Goal: Contribute content: Contribute content

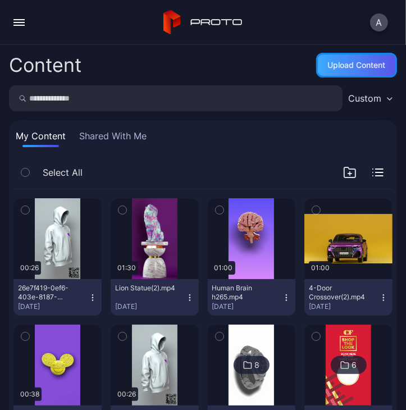
click at [345, 74] on div "Upload Content" at bounding box center [356, 65] width 81 height 25
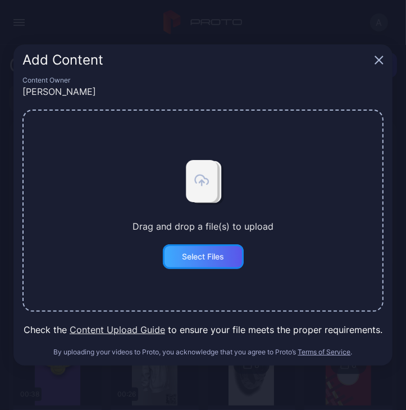
click at [203, 254] on div "Select Files" at bounding box center [203, 256] width 42 height 9
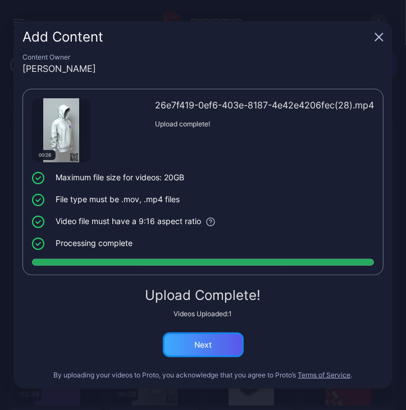
click at [209, 354] on div "Next" at bounding box center [203, 344] width 81 height 25
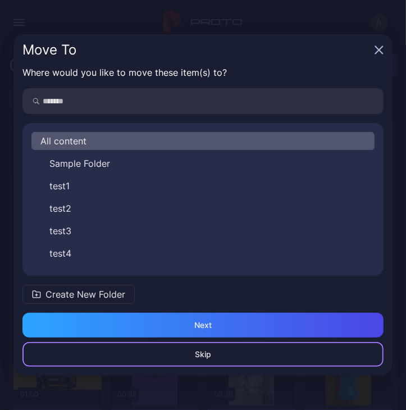
click at [224, 354] on div "Skip" at bounding box center [202, 354] width 361 height 25
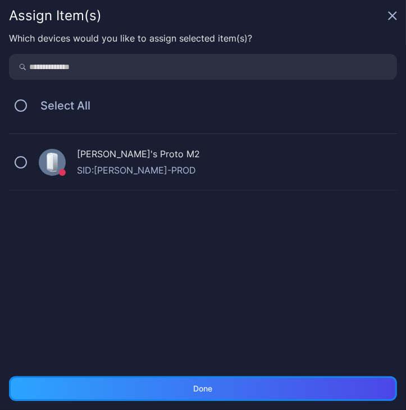
click at [228, 396] on div "Done" at bounding box center [203, 388] width 388 height 25
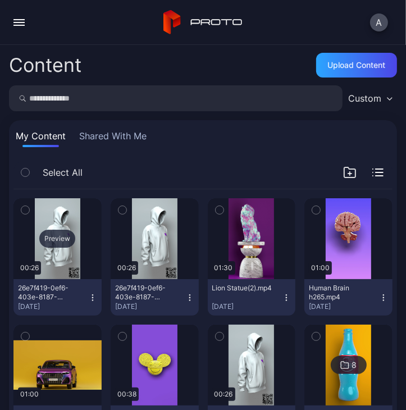
click at [81, 256] on div "Preview" at bounding box center [57, 238] width 88 height 81
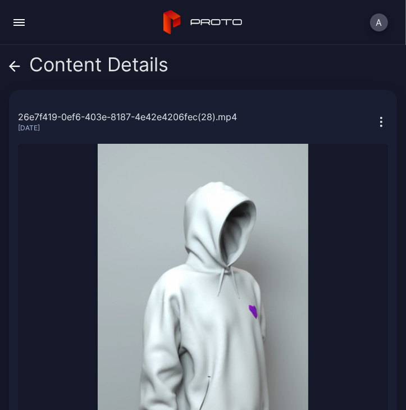
click at [12, 66] on icon at bounding box center [15, 66] width 10 height 0
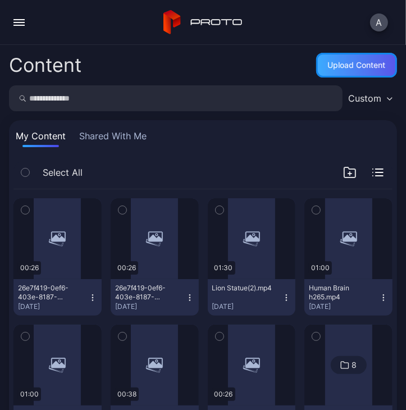
click at [366, 66] on div "Upload Content" at bounding box center [357, 65] width 58 height 9
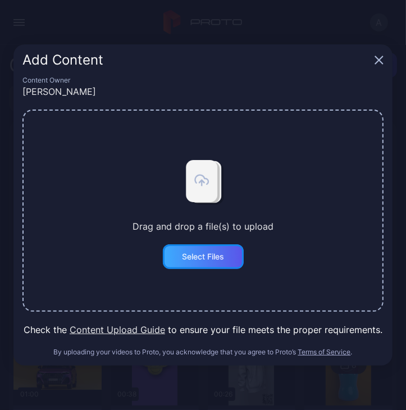
click at [216, 252] on div "Select Files" at bounding box center [203, 256] width 42 height 9
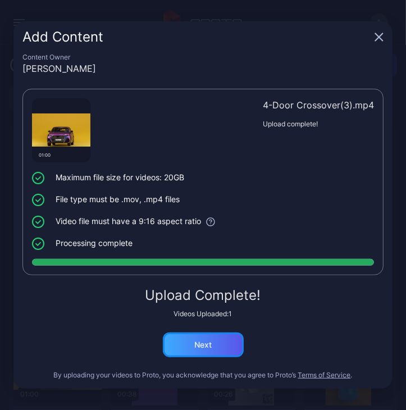
click at [194, 350] on div "Next" at bounding box center [203, 344] width 81 height 25
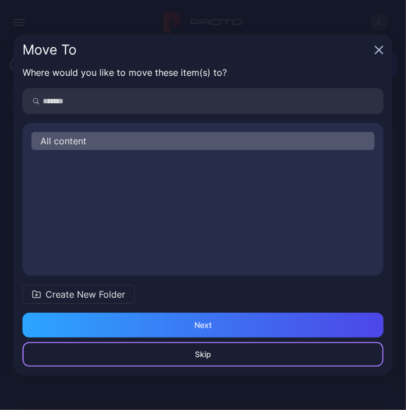
click at [225, 348] on div "Skip" at bounding box center [202, 354] width 361 height 25
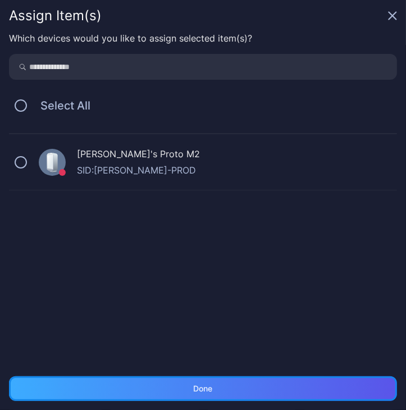
click at [316, 389] on div "Done" at bounding box center [203, 388] width 388 height 25
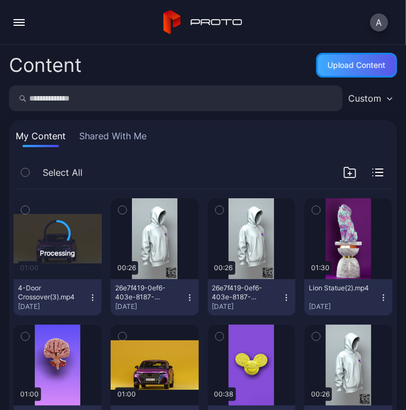
click at [359, 63] on div "Upload Content" at bounding box center [357, 65] width 58 height 9
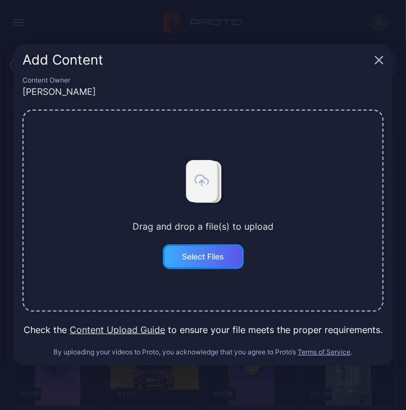
click at [192, 255] on div "Select Files" at bounding box center [203, 256] width 42 height 9
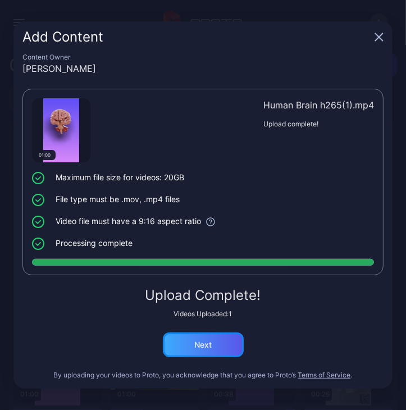
click at [205, 350] on div "Next" at bounding box center [203, 344] width 81 height 25
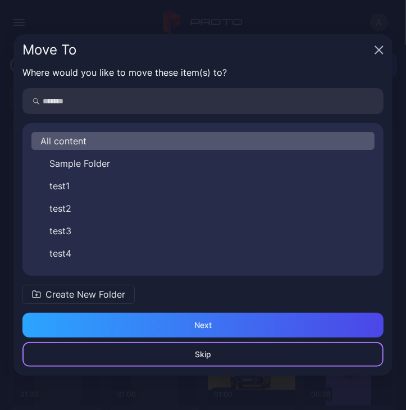
click at [222, 351] on div "Skip" at bounding box center [202, 354] width 361 height 25
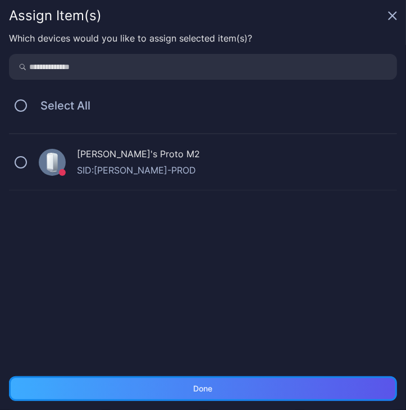
click at [202, 376] on div "Done" at bounding box center [203, 388] width 388 height 25
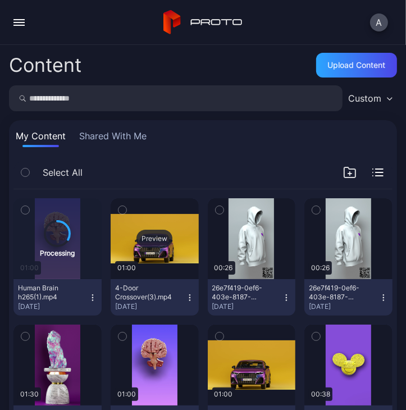
click at [144, 245] on div "Preview" at bounding box center [154, 239] width 36 height 18
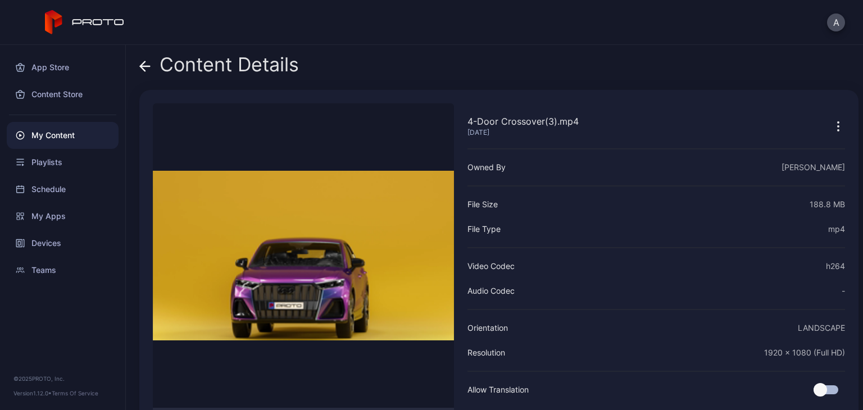
click at [144, 62] on icon at bounding box center [142, 66] width 4 height 10
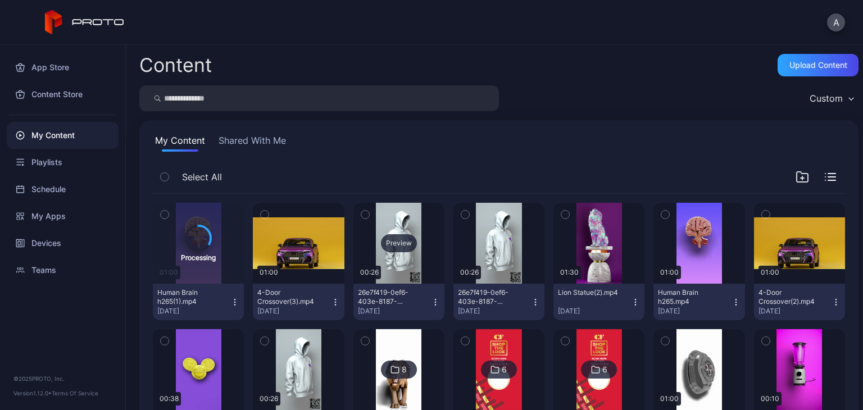
click at [380, 270] on div "Preview" at bounding box center [398, 243] width 91 height 81
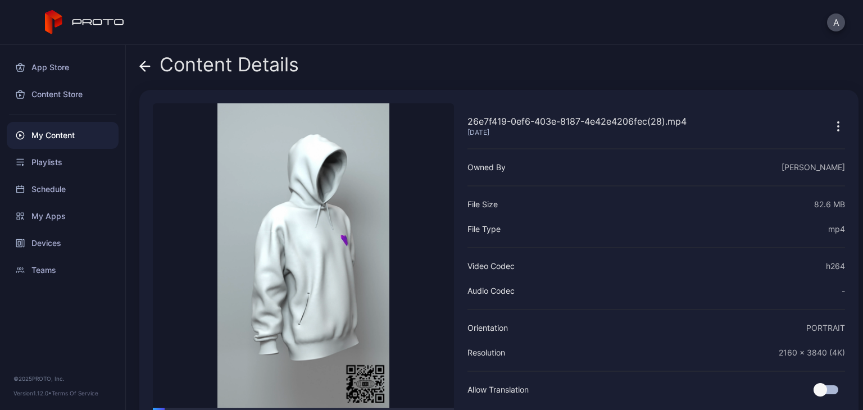
click at [145, 66] on icon at bounding box center [145, 66] width 10 height 0
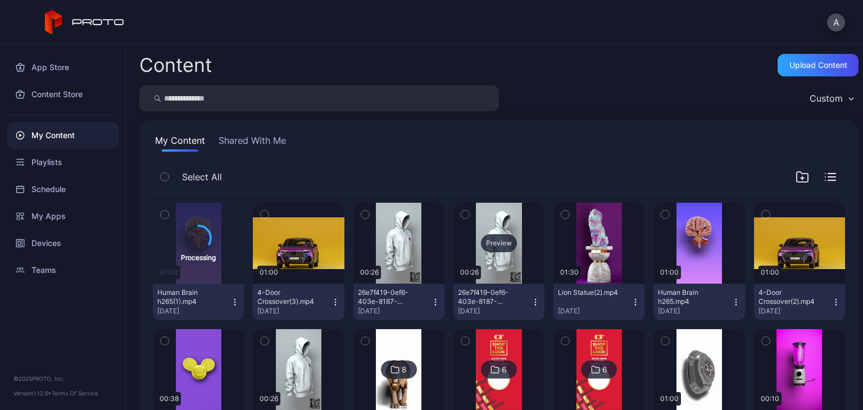
click at [506, 264] on div "Preview" at bounding box center [498, 243] width 91 height 81
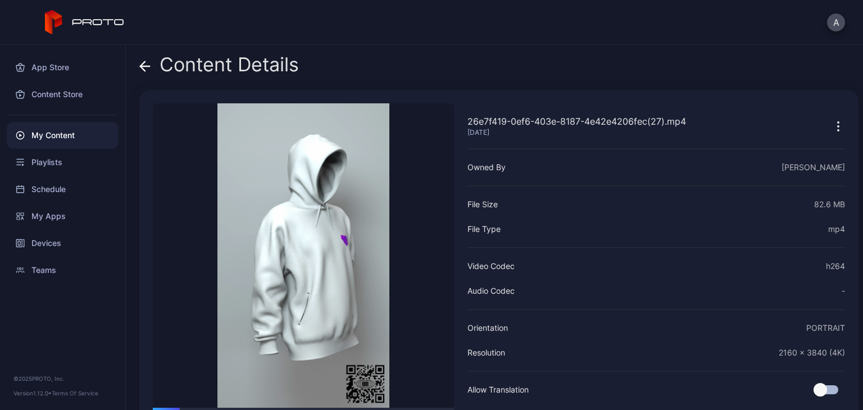
click at [142, 69] on icon at bounding box center [144, 66] width 11 height 11
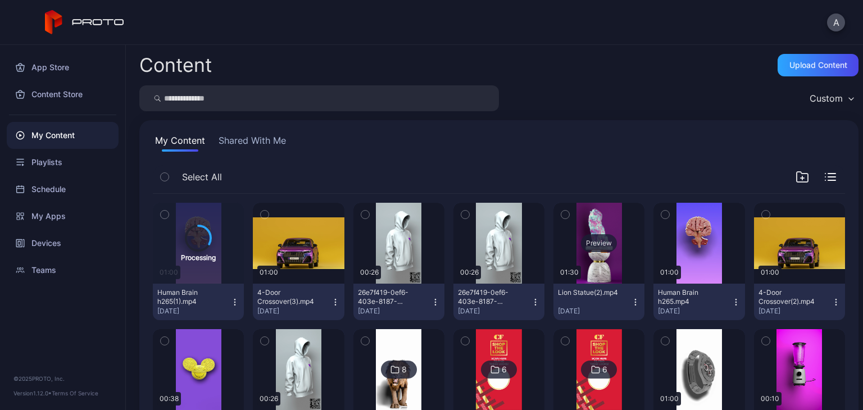
click at [583, 259] on div "Preview" at bounding box center [598, 243] width 91 height 81
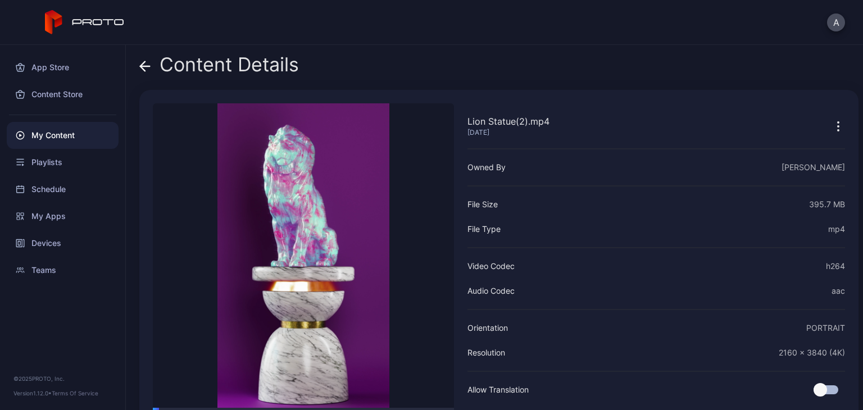
click at [144, 66] on icon at bounding box center [145, 66] width 10 height 0
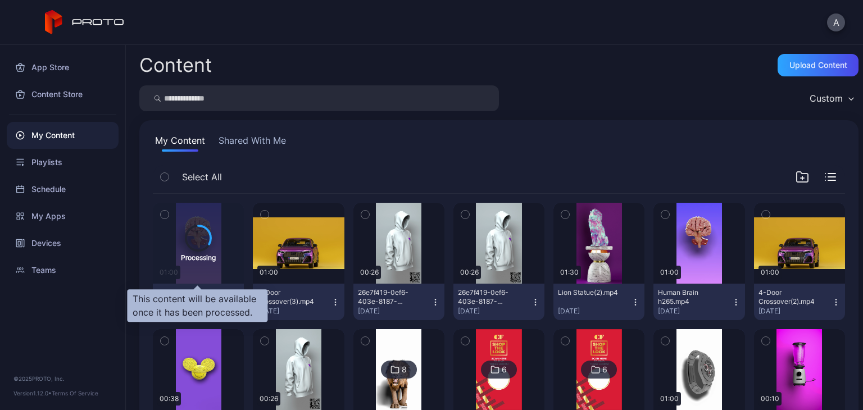
click at [174, 255] on div "Processing" at bounding box center [198, 243] width 91 height 81
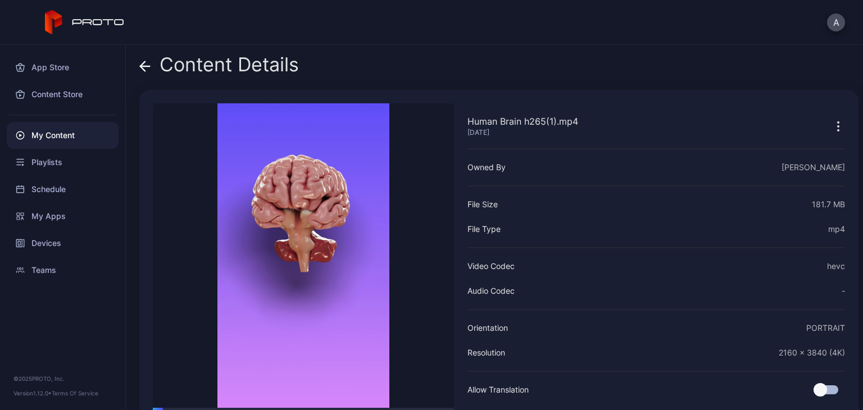
click at [142, 70] on icon at bounding box center [144, 66] width 11 height 11
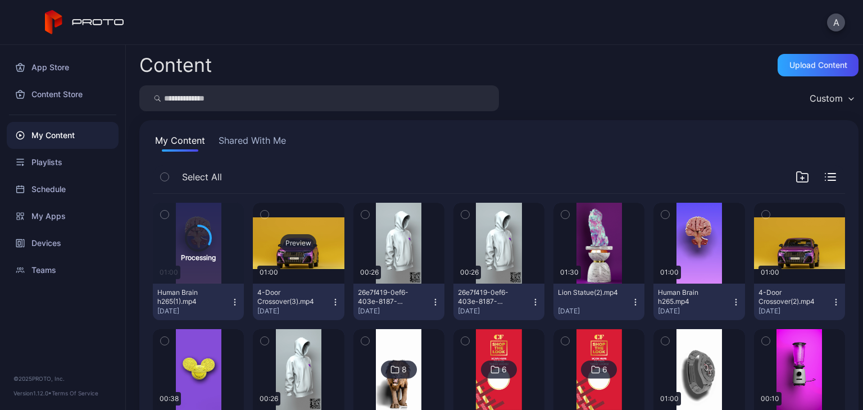
click at [304, 271] on div "Preview" at bounding box center [298, 243] width 91 height 81
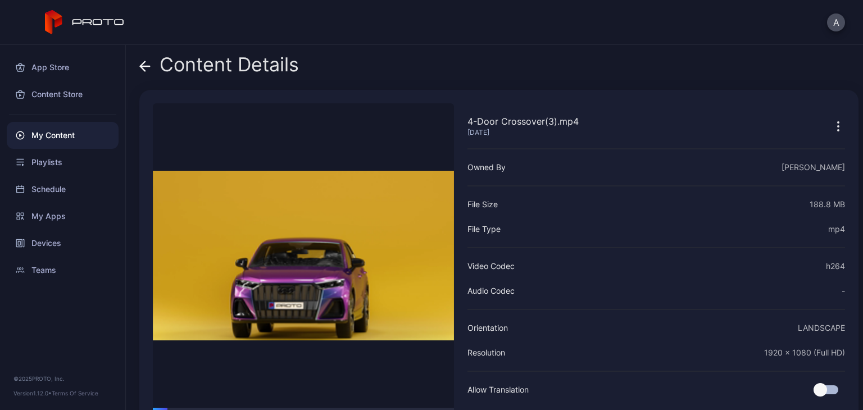
click at [142, 60] on span at bounding box center [144, 64] width 11 height 21
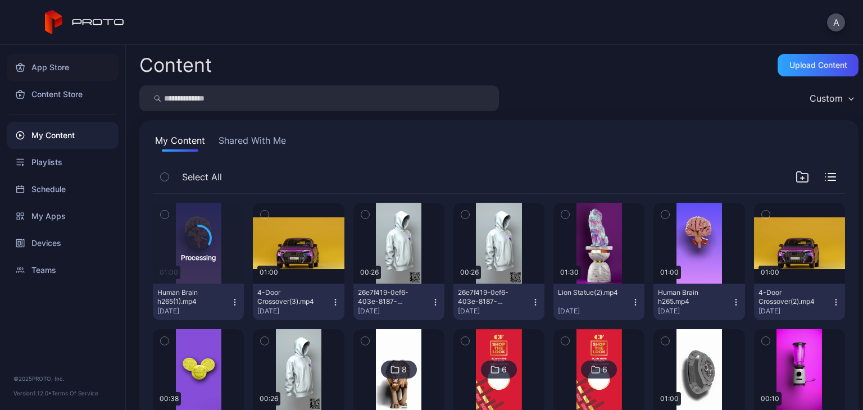
click at [98, 69] on div "App Store" at bounding box center [63, 67] width 112 height 27
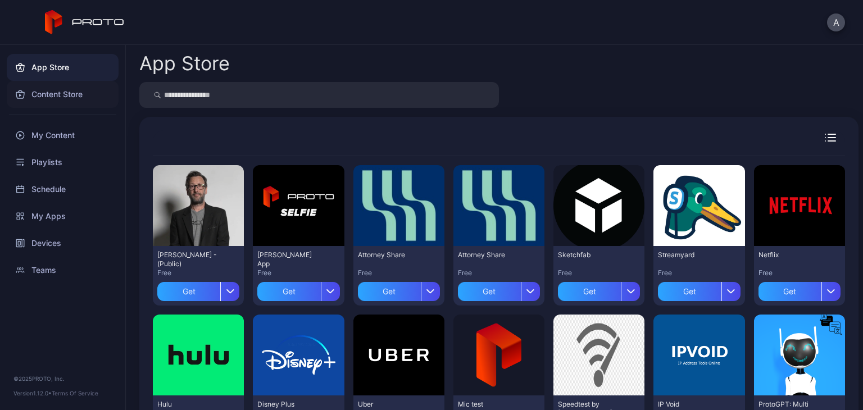
click at [44, 102] on div "Content Store" at bounding box center [63, 94] width 112 height 27
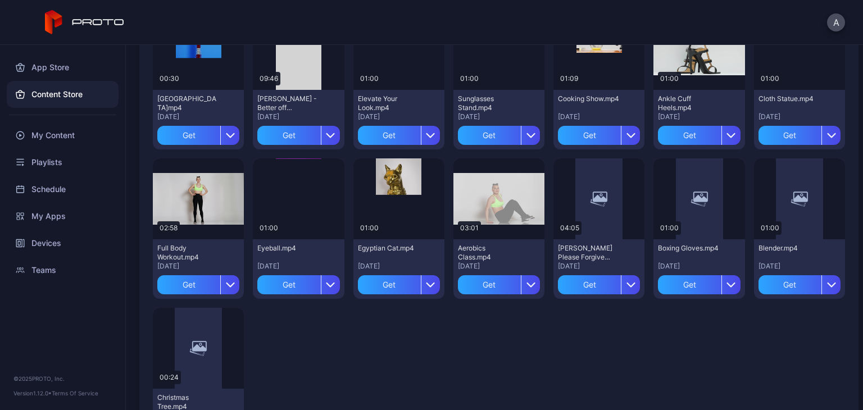
scroll to position [1707, 0]
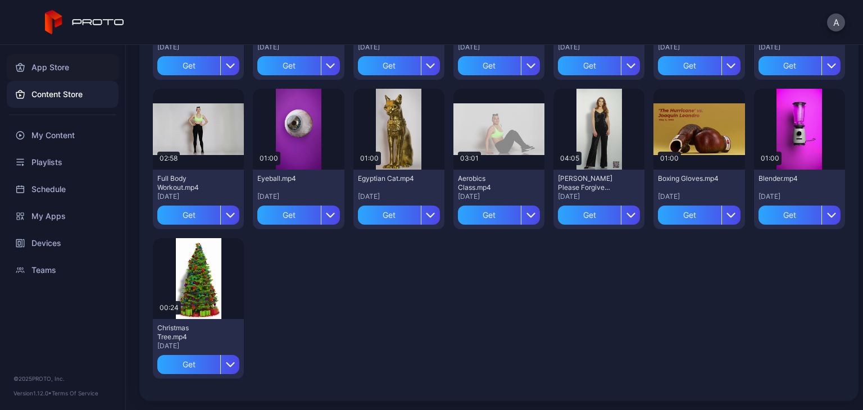
click at [53, 70] on div "App Store" at bounding box center [63, 67] width 112 height 27
